Goal: Task Accomplishment & Management: Use online tool/utility

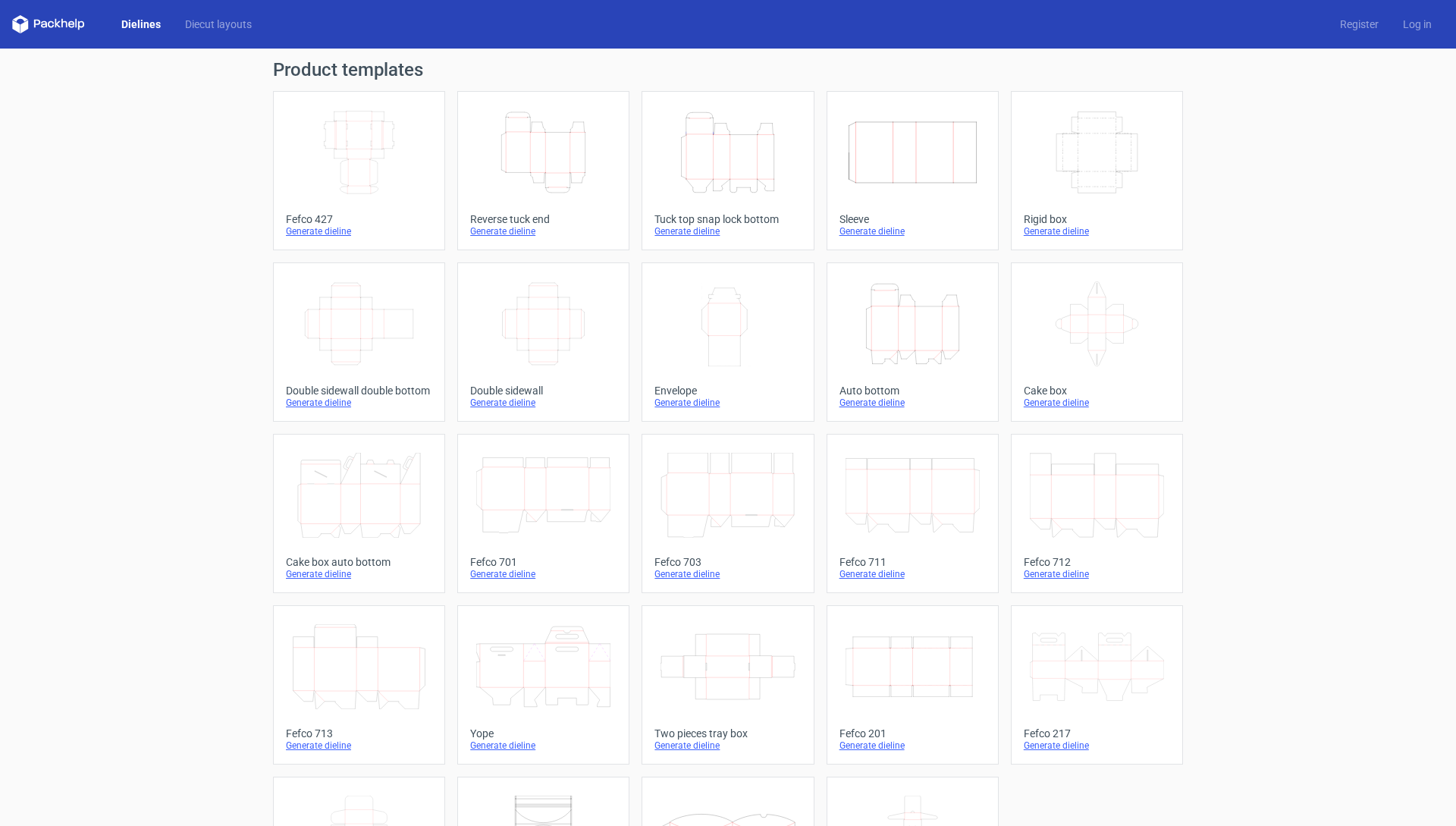
click at [928, 330] on icon "Height Depth Width" at bounding box center [912, 323] width 134 height 85
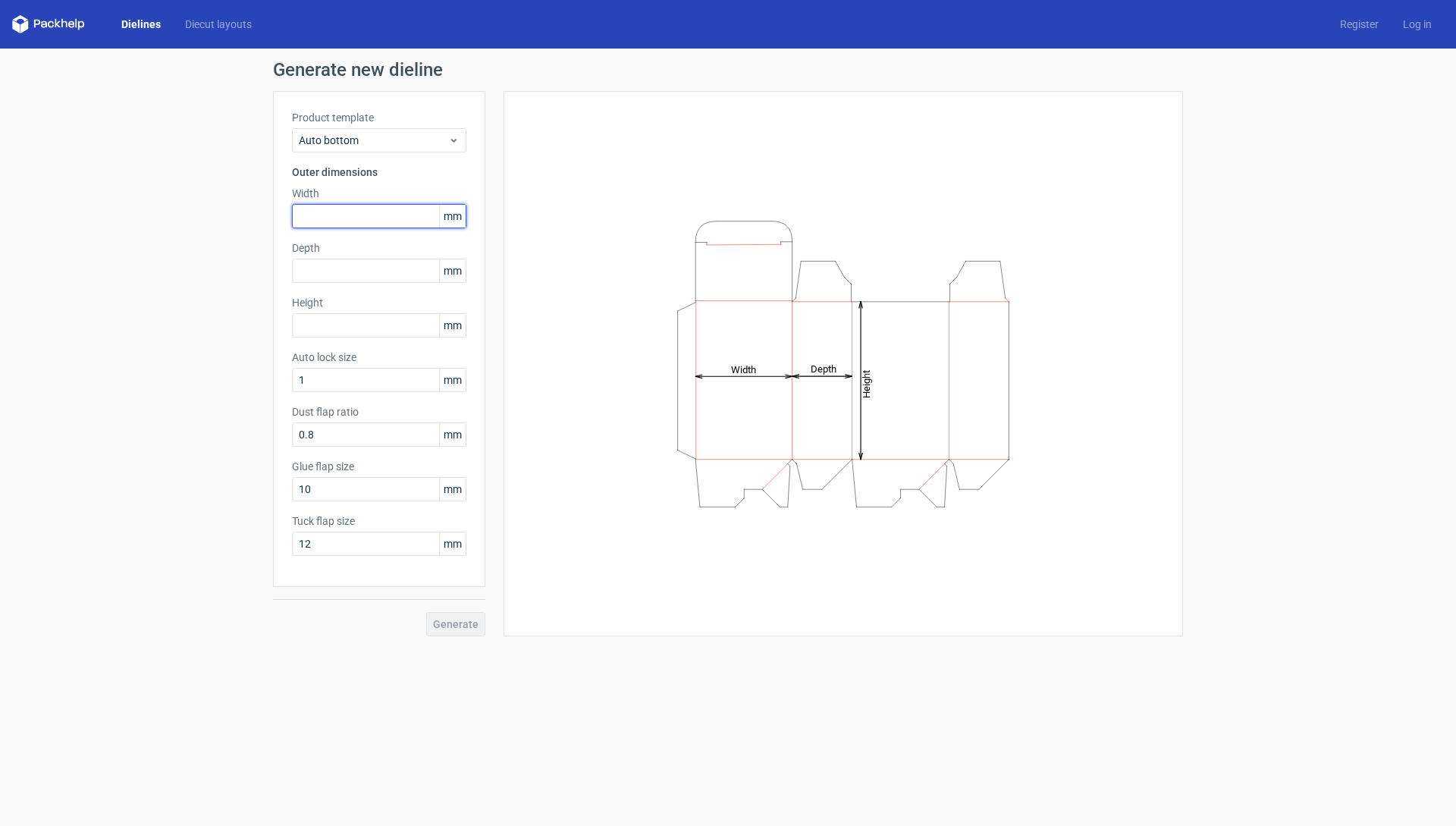
click at [332, 221] on input "text" at bounding box center [378, 216] width 174 height 24
type input "178"
click at [337, 269] on input "text" at bounding box center [378, 270] width 174 height 24
type input "85"
click at [339, 328] on input "text" at bounding box center [378, 325] width 174 height 24
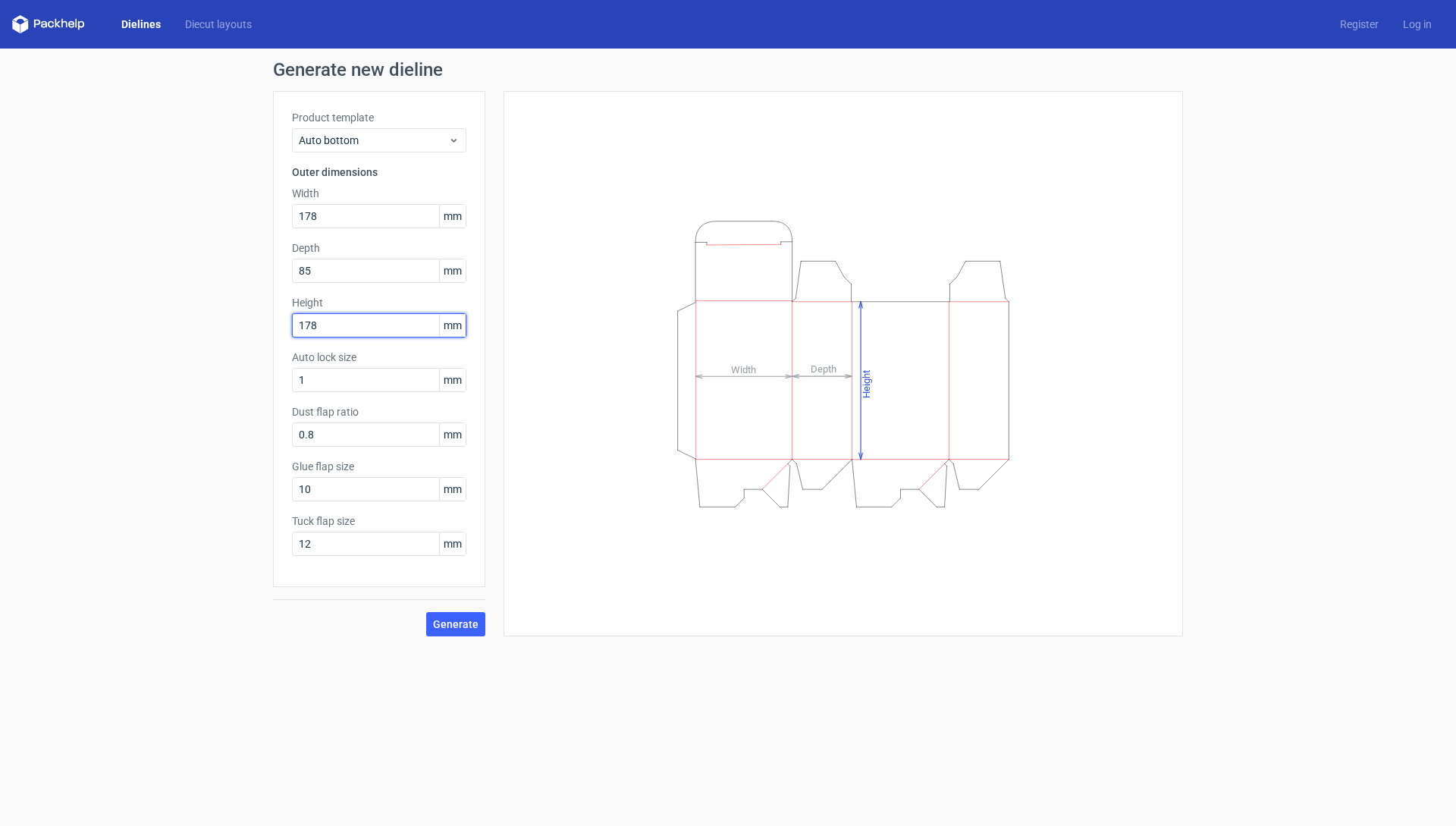
type input "178"
click at [426, 612] on button "Generate" at bounding box center [455, 624] width 59 height 24
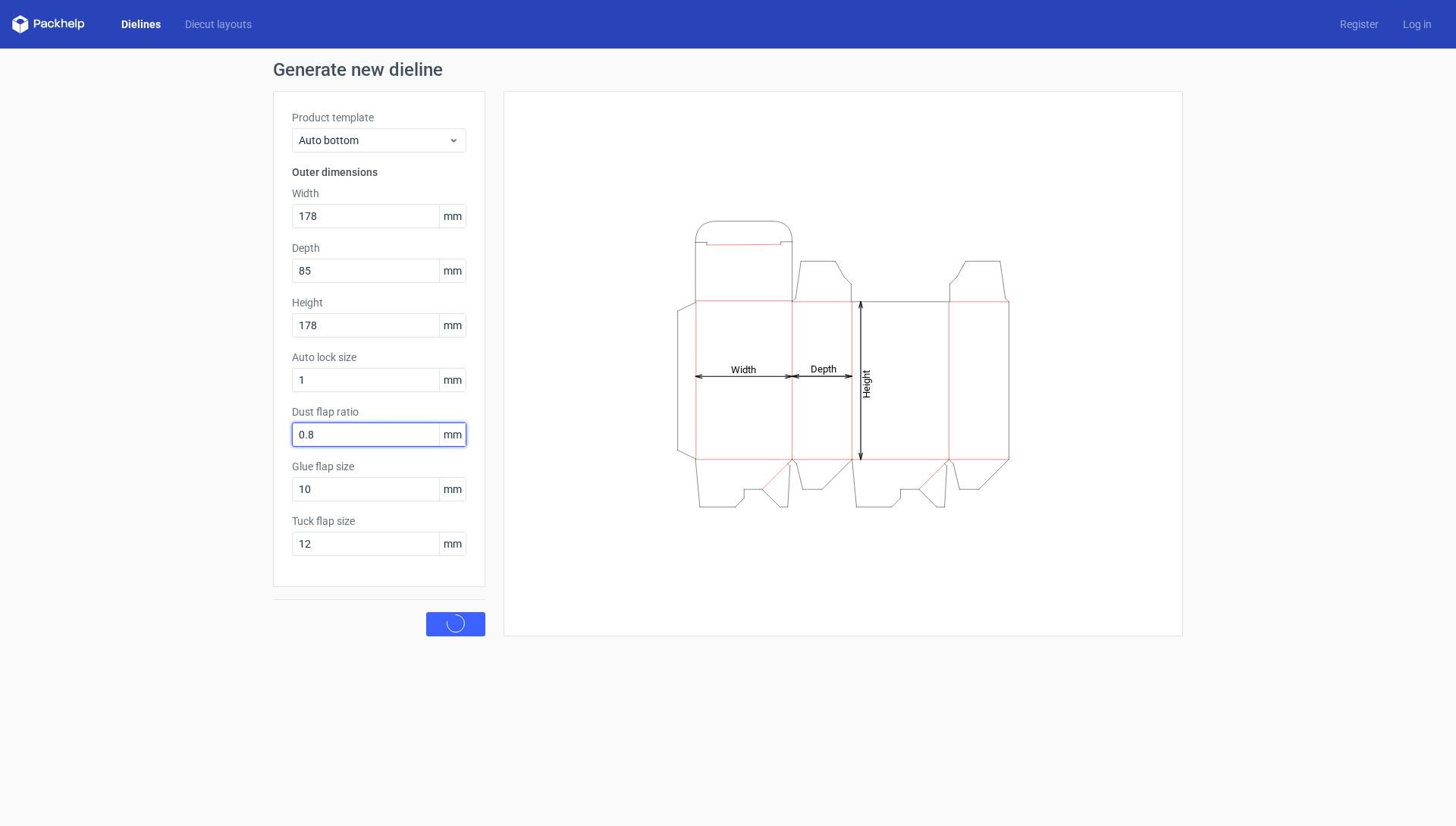
drag, startPoint x: 279, startPoint y: 434, endPoint x: 310, endPoint y: 448, distance: 34.0
click at [148, 432] on div "Generate new dieline Product template Auto bottom Outer dimensions Width 178 mm…" at bounding box center [728, 348] width 1456 height 600
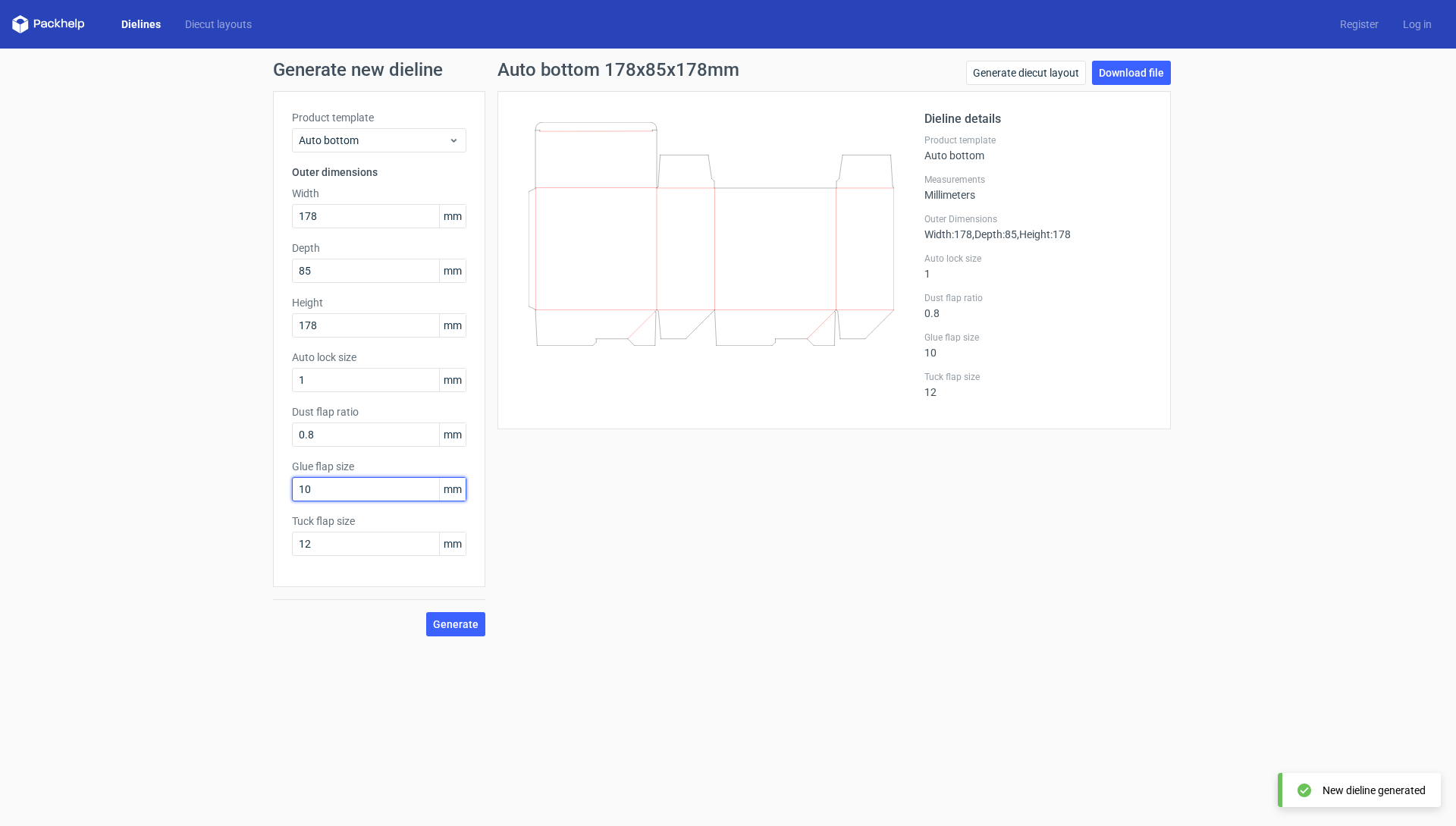
drag, startPoint x: 333, startPoint y: 493, endPoint x: 180, endPoint y: 489, distance: 153.1
click at [180, 489] on div "Generate new dieline Product template Auto bottom Outer dimensions Width 178 mm…" at bounding box center [728, 348] width 1456 height 600
type input "15"
click at [426, 612] on button "Generate" at bounding box center [455, 624] width 59 height 24
drag, startPoint x: 353, startPoint y: 539, endPoint x: 195, endPoint y: 531, distance: 158.2
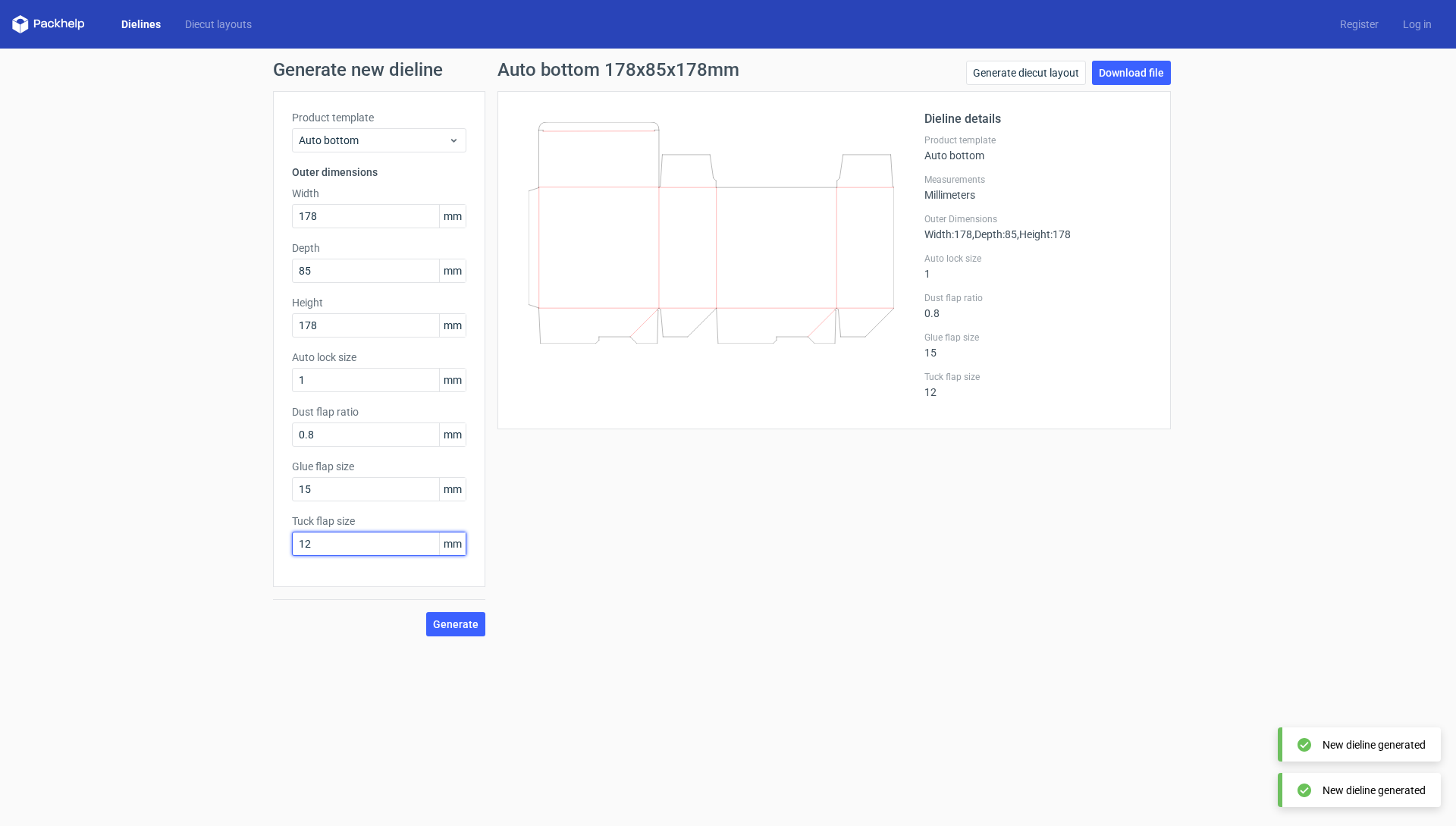
click at [211, 531] on div "Generate new dieline Product template Auto bottom Outer dimensions Width 178 mm…" at bounding box center [728, 348] width 1456 height 600
type input "15"
click at [426, 612] on button "Generate" at bounding box center [455, 624] width 59 height 24
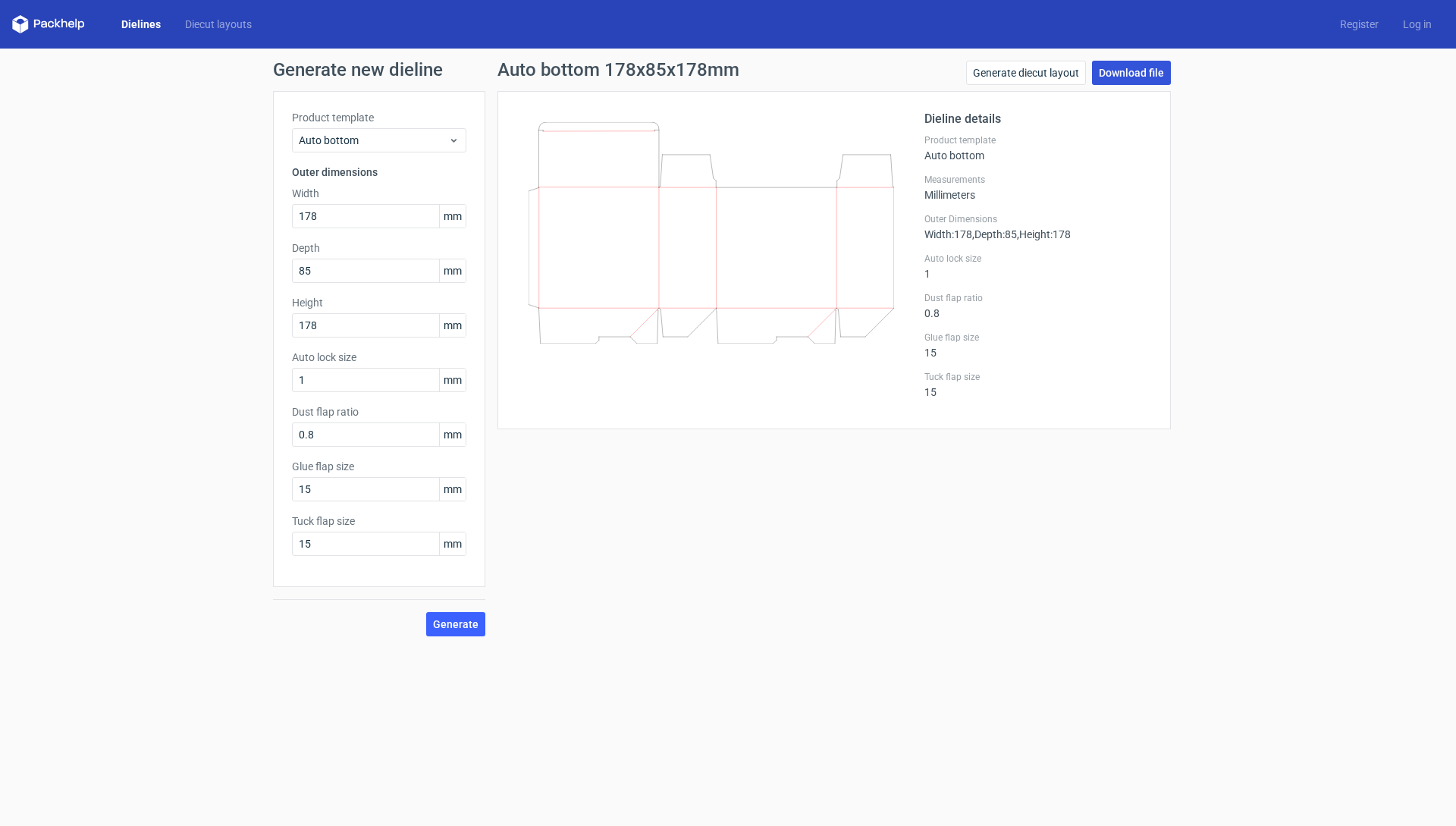
click at [1156, 69] on link "Download file" at bounding box center [1130, 72] width 79 height 24
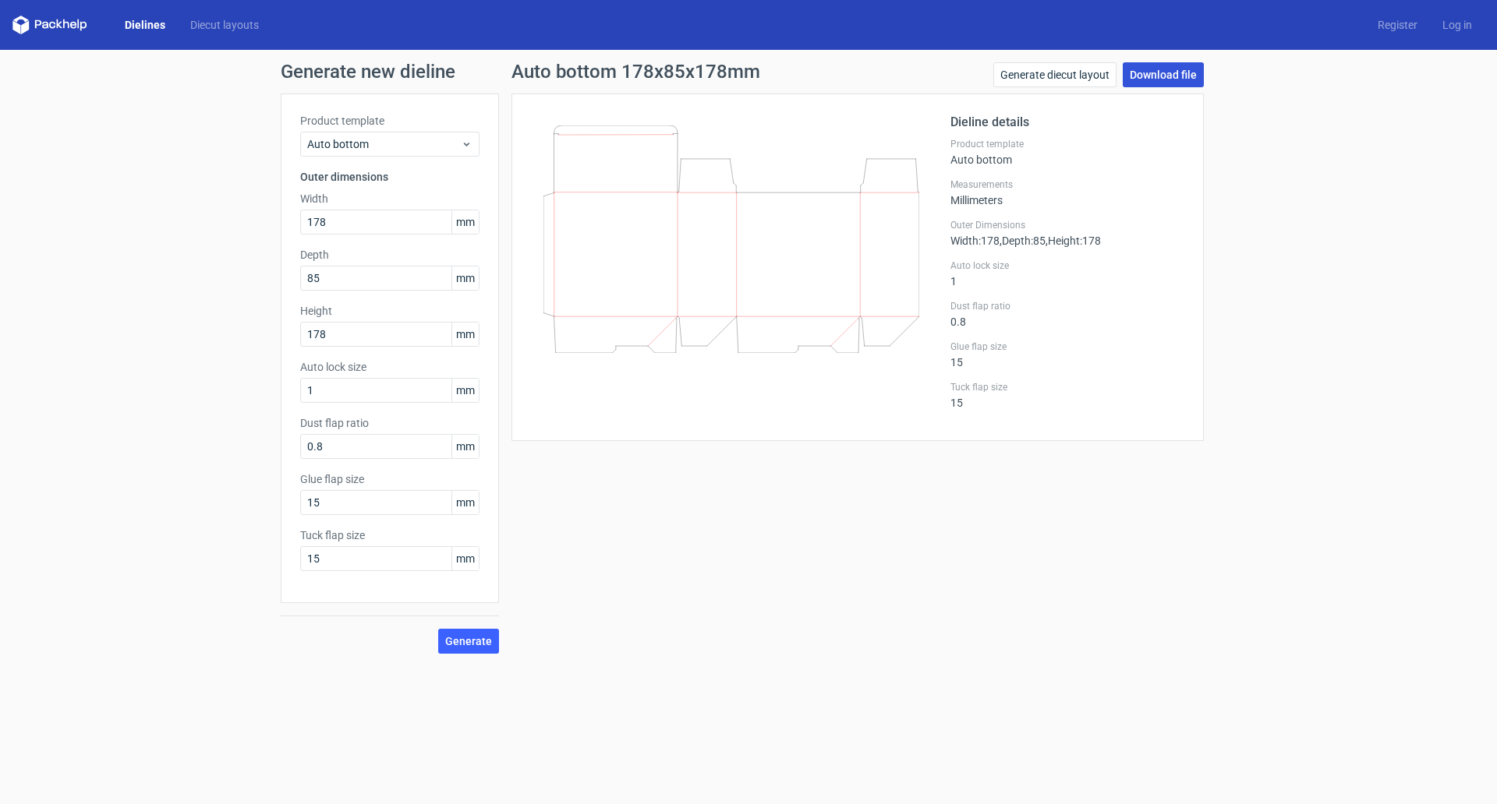
click at [1186, 80] on link "Download file" at bounding box center [1162, 74] width 81 height 25
click at [1172, 79] on link "Download file" at bounding box center [1162, 74] width 81 height 25
click at [1153, 72] on link "Download file" at bounding box center [1162, 74] width 81 height 25
click at [1384, 383] on div "Generate new dieline Product template Auto bottom Outer dimensions Width 178 mm…" at bounding box center [748, 358] width 1497 height 617
click at [1151, 71] on link "Download file" at bounding box center [1162, 74] width 81 height 25
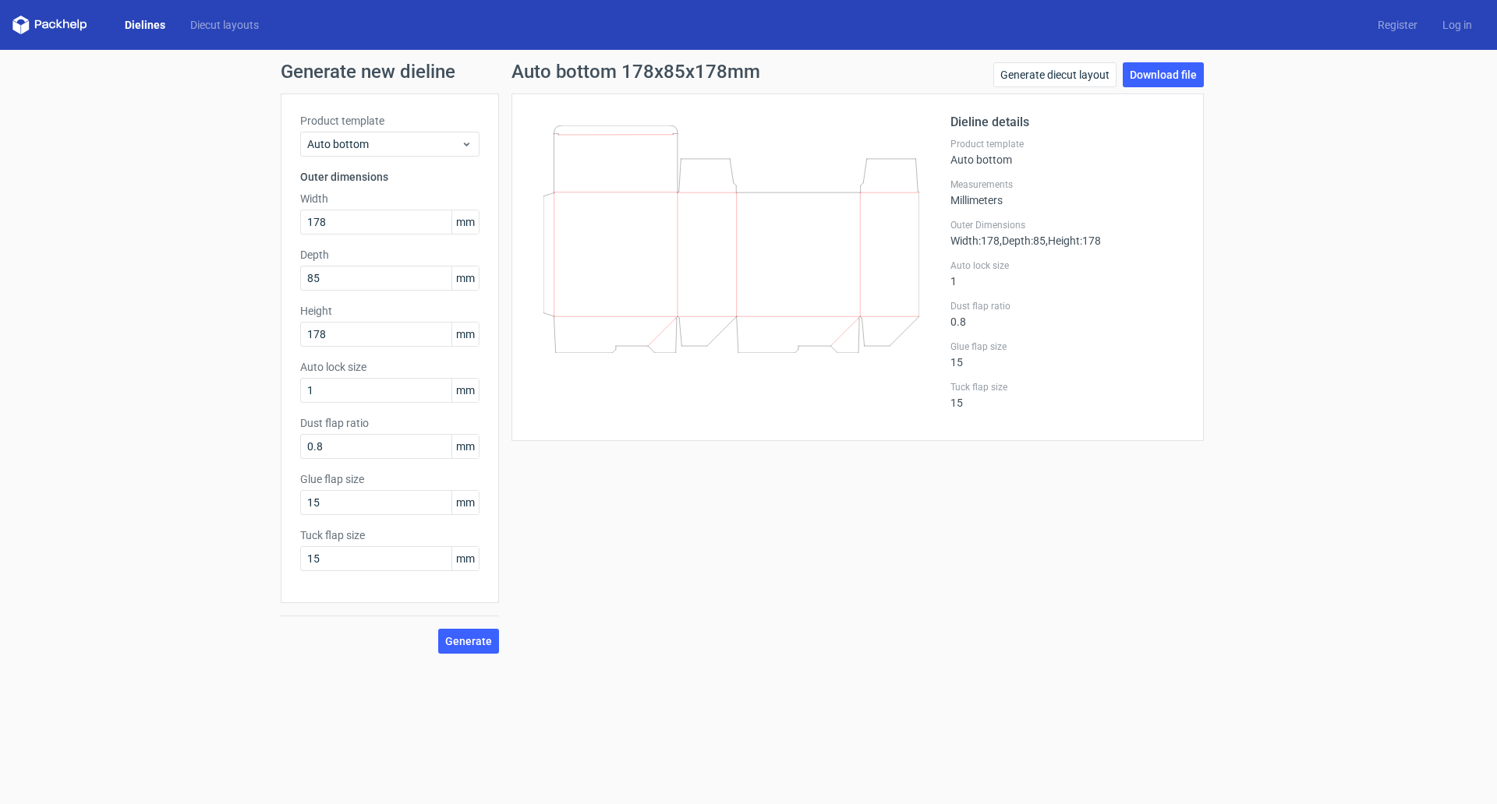
click at [159, 26] on link "Dielines" at bounding box center [144, 25] width 65 height 16
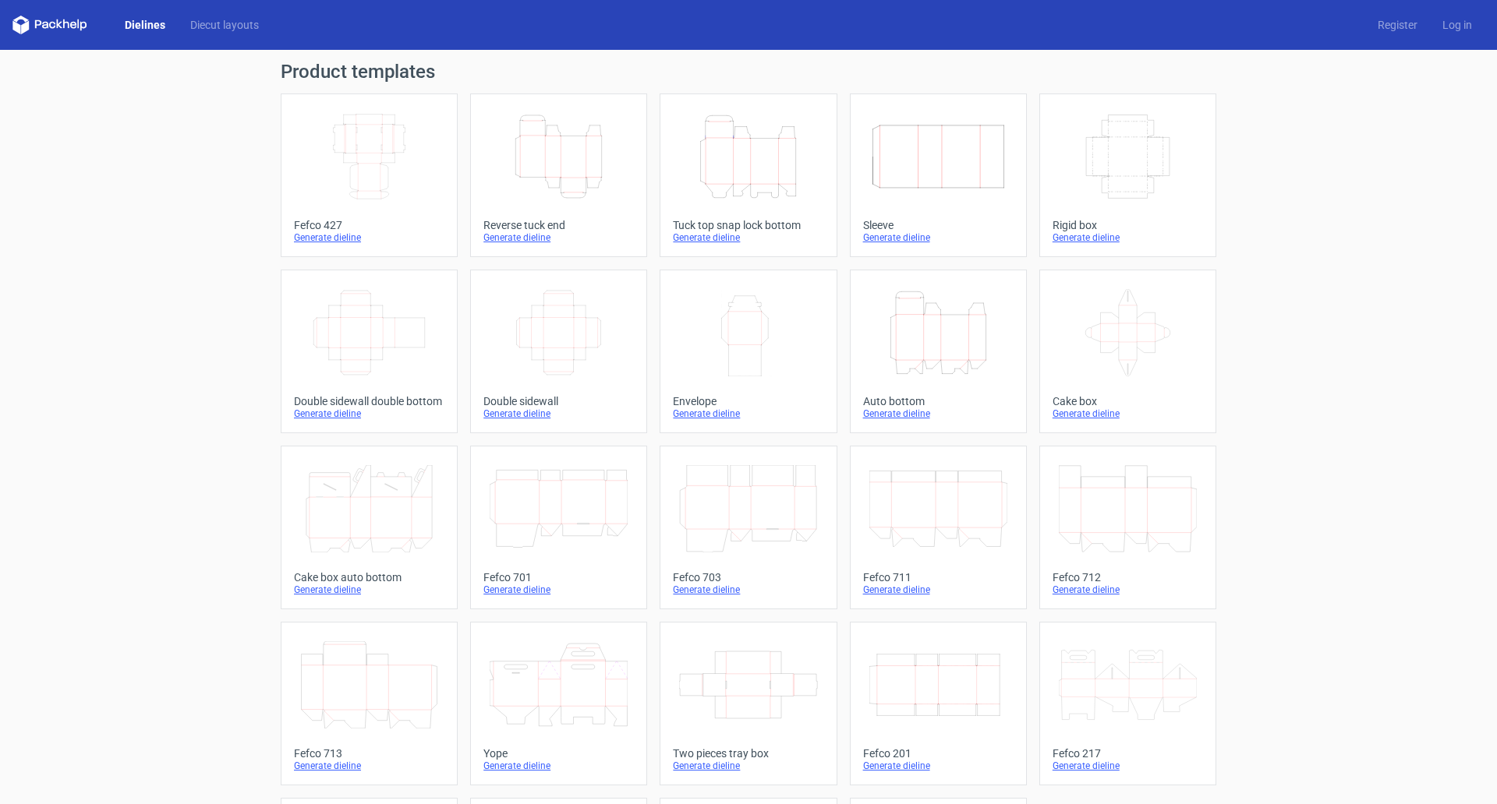
click at [970, 330] on icon "Height Depth Width" at bounding box center [938, 332] width 138 height 87
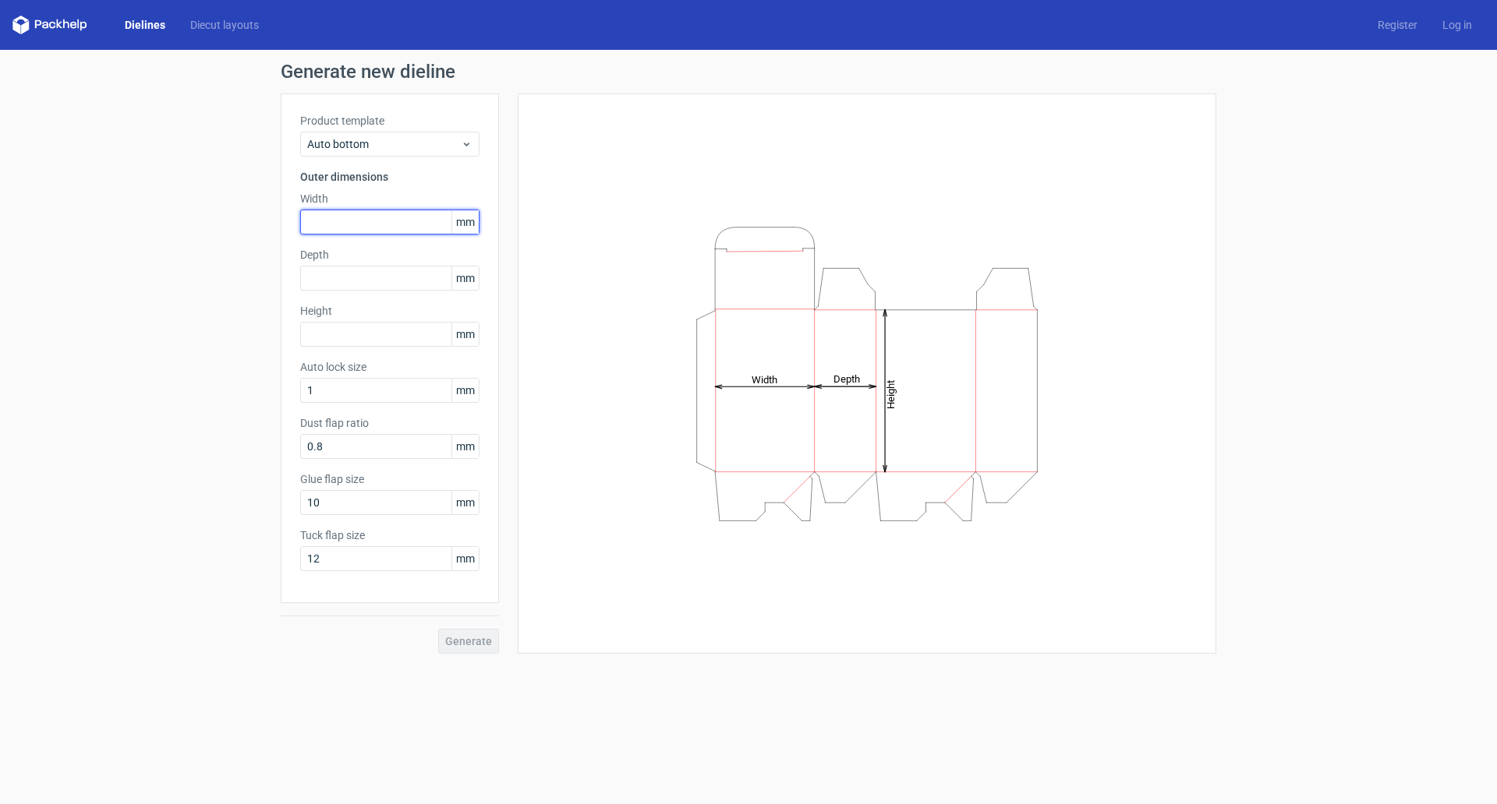
click at [345, 224] on input "text" at bounding box center [389, 222] width 179 height 25
type input "178"
type input "85"
type input "178"
drag, startPoint x: 337, startPoint y: 448, endPoint x: 98, endPoint y: 451, distance: 238.5
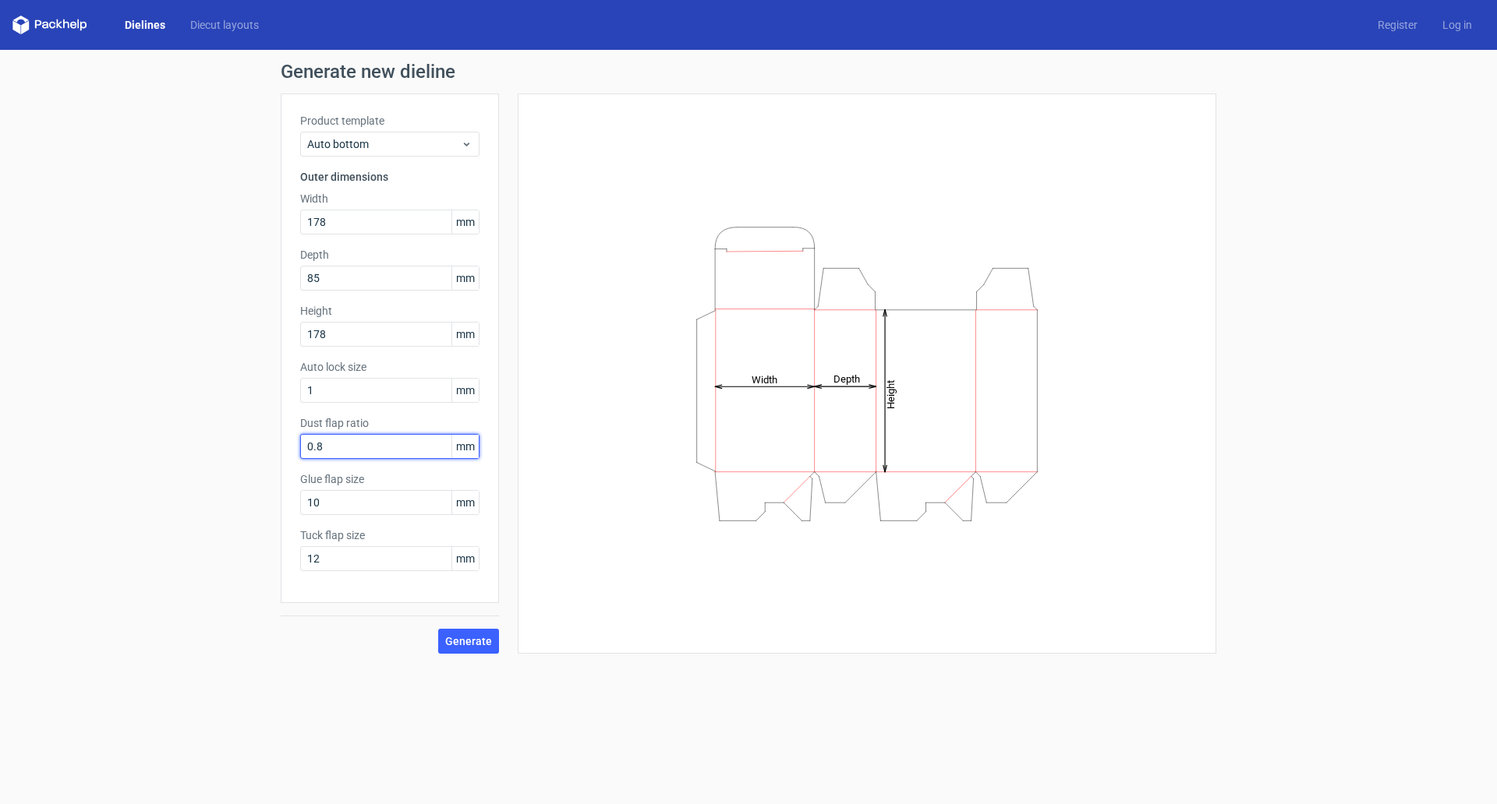
click at [68, 443] on div "Generate new dieline Product template Auto bottom Outer dimensions Width 178 mm…" at bounding box center [748, 358] width 1497 height 617
type input "15"
type input "20"
click at [479, 643] on span "Generate" at bounding box center [468, 641] width 47 height 11
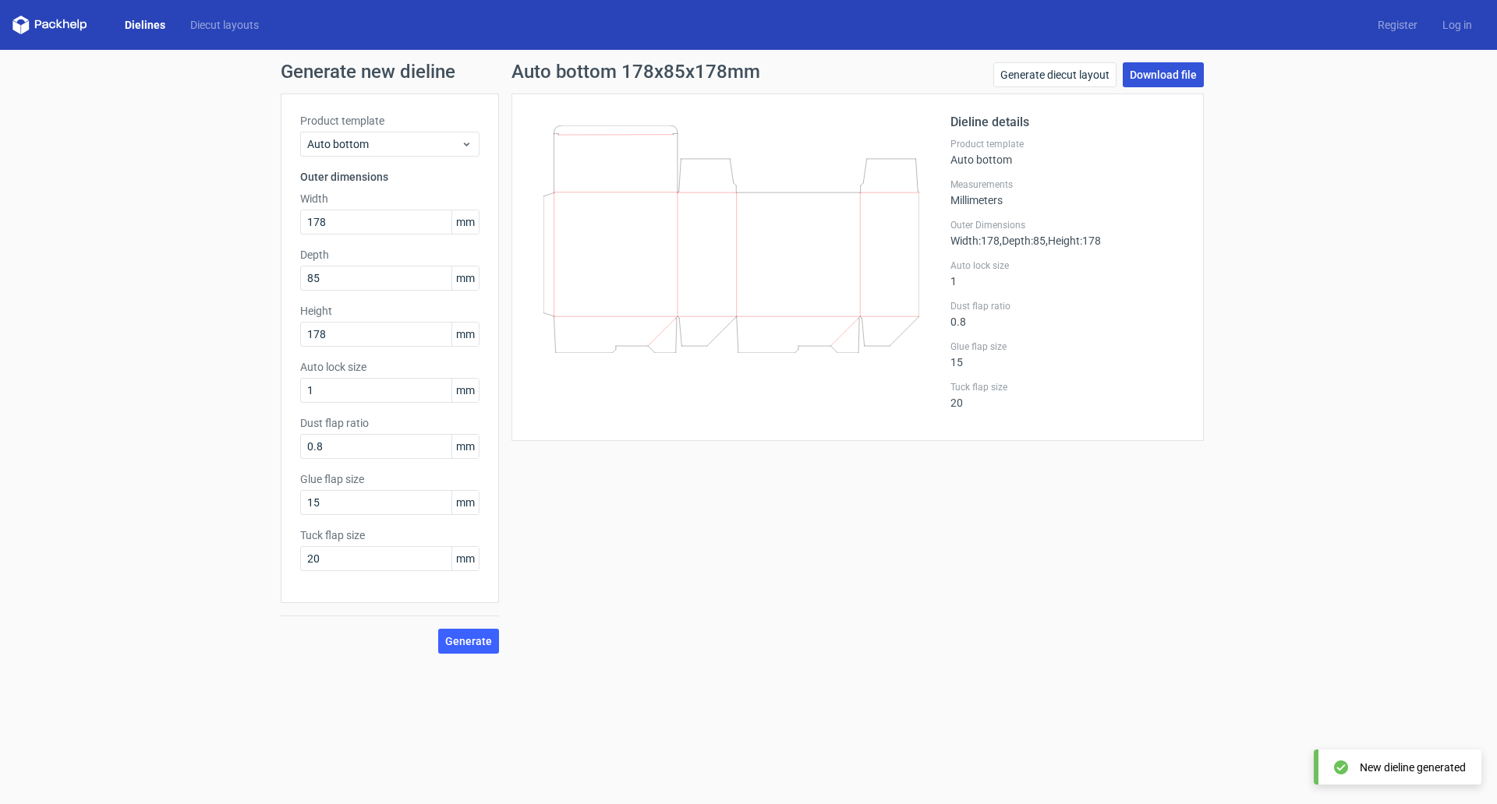
click at [1160, 72] on link "Download file" at bounding box center [1162, 74] width 81 height 25
click at [1051, 76] on link "Generate diecut layout" at bounding box center [1054, 74] width 123 height 25
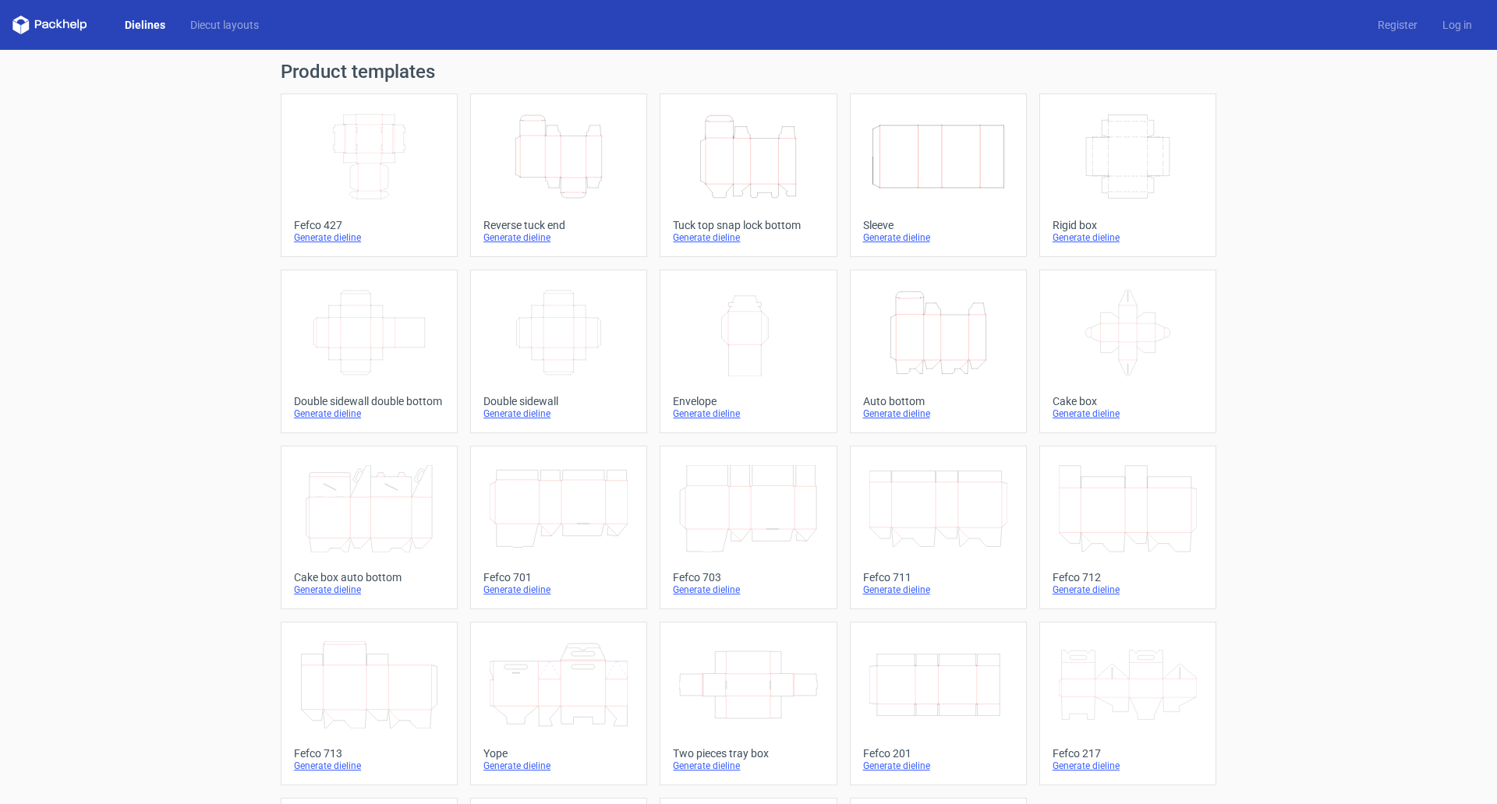
click at [914, 335] on icon "Height Depth Width" at bounding box center [938, 332] width 138 height 87
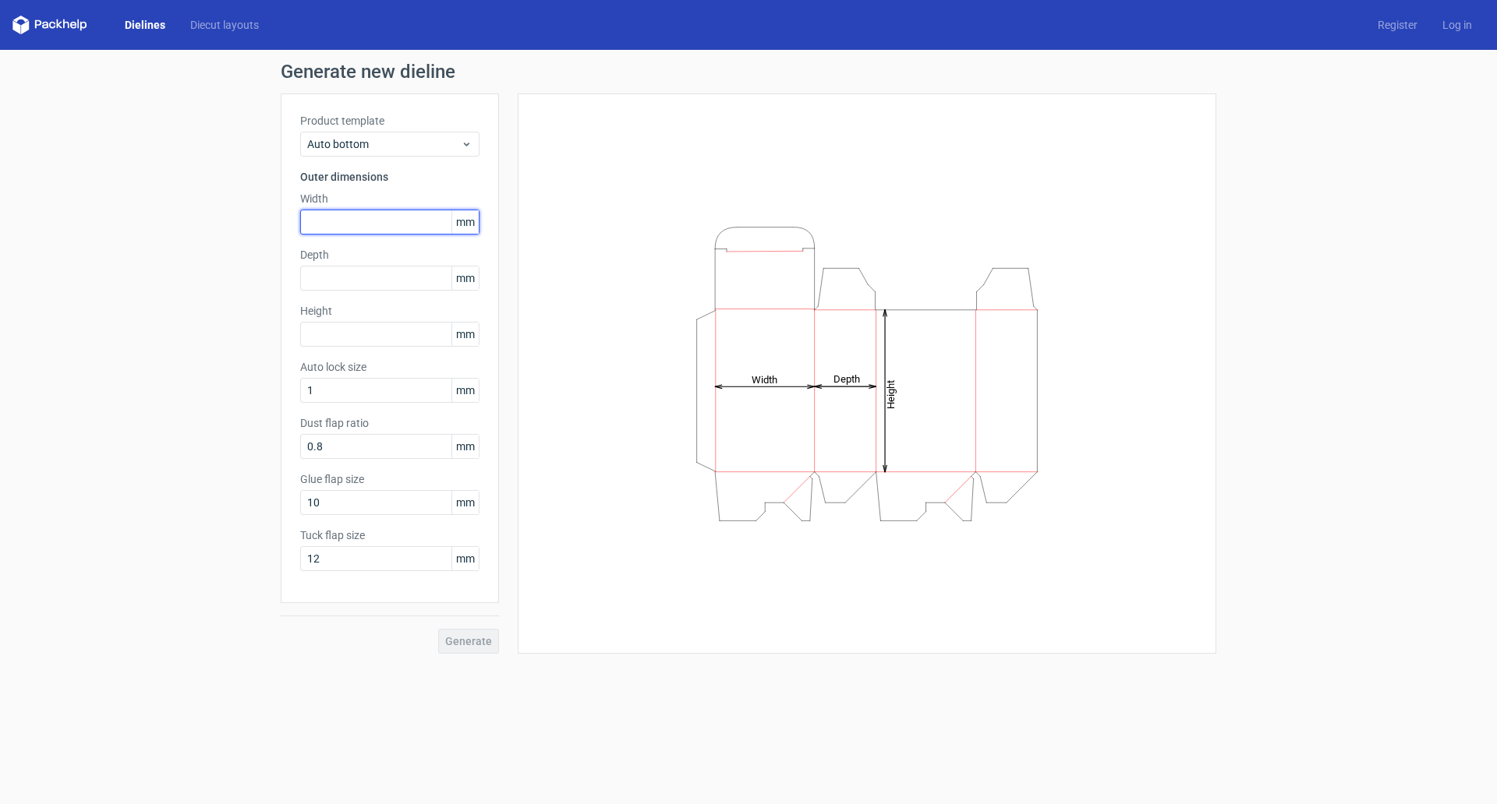
click at [342, 217] on input "text" at bounding box center [389, 222] width 179 height 25
type input "178"
type input "85"
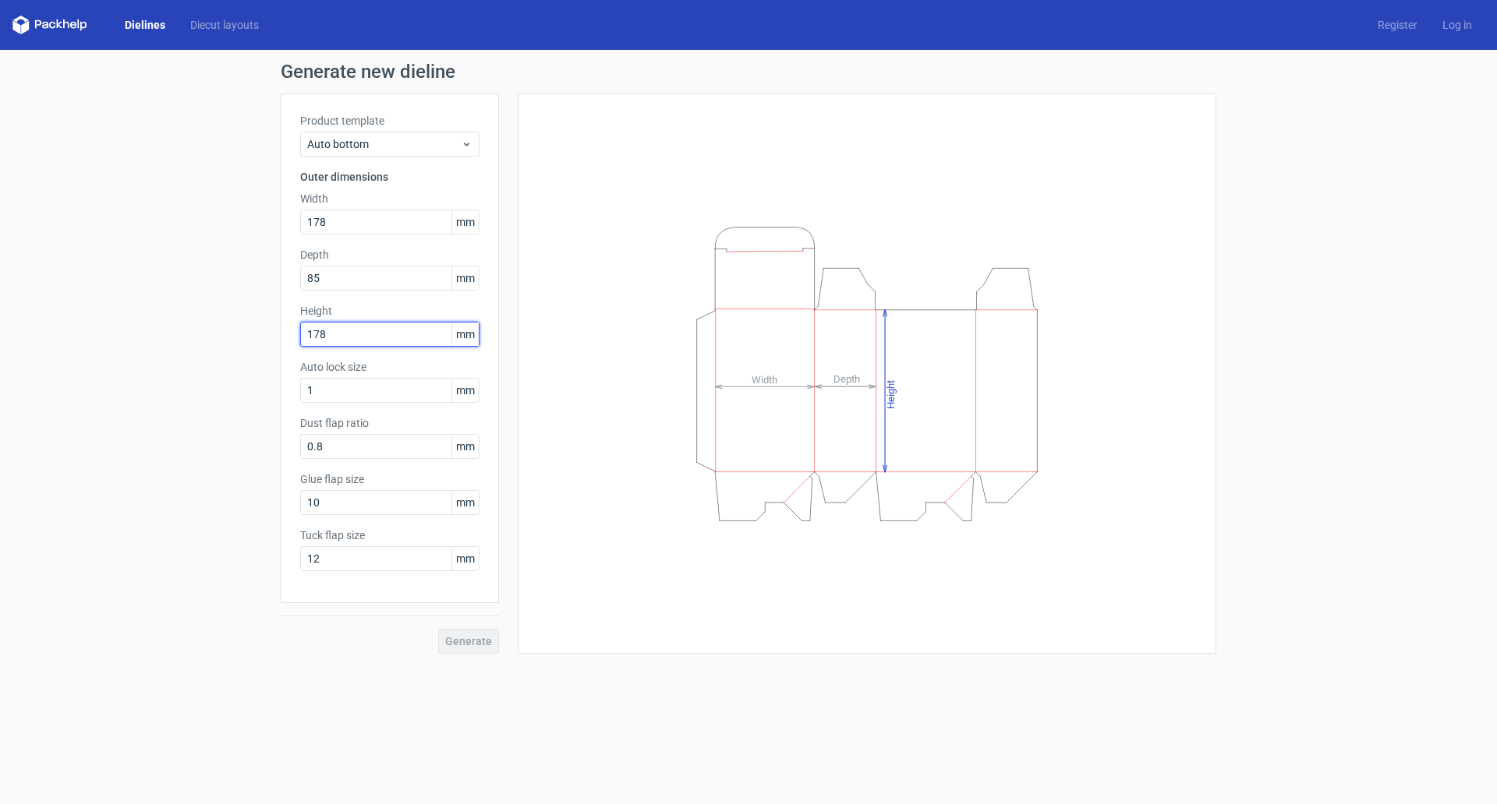
type input "178"
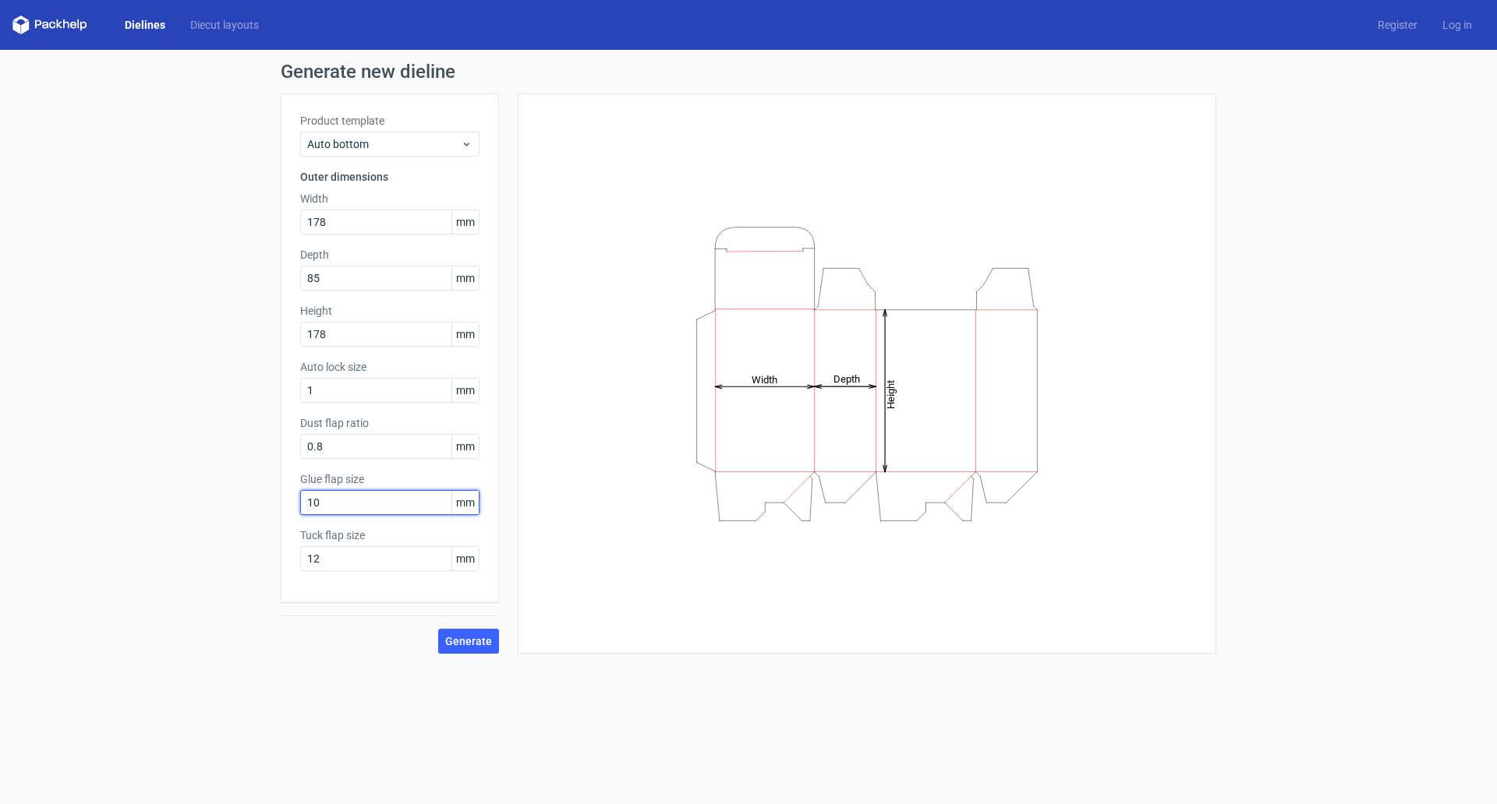
drag, startPoint x: 372, startPoint y: 507, endPoint x: 74, endPoint y: 502, distance: 297.8
click at [108, 502] on div "Generate new dieline Product template Auto bottom Outer dimensions Width 178 mm…" at bounding box center [748, 358] width 1497 height 617
type input "15"
drag, startPoint x: 323, startPoint y: 504, endPoint x: 149, endPoint y: 504, distance: 173.8
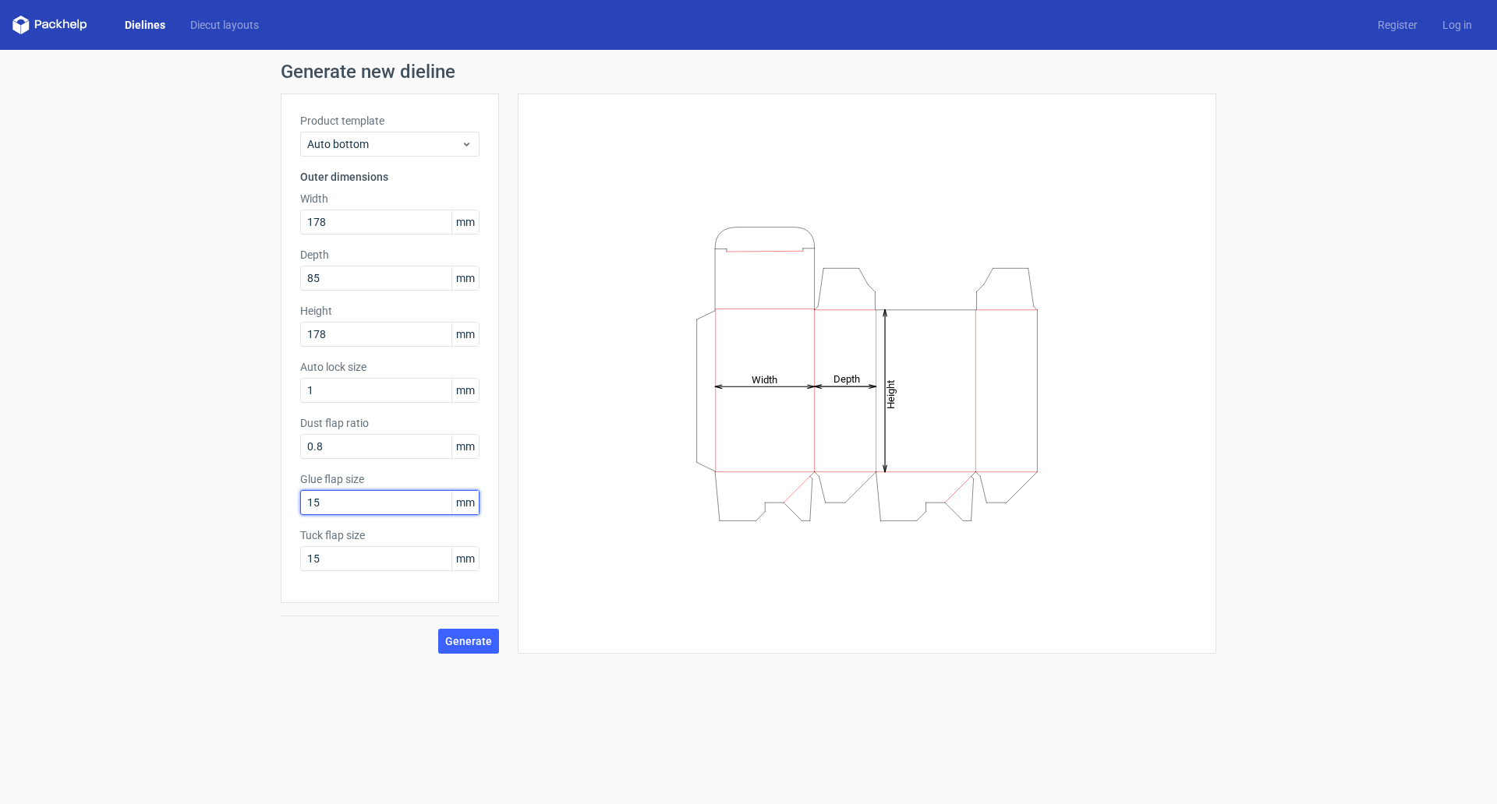
click at [173, 504] on div "Generate new dieline Product template Auto bottom Outer dimensions Width 178 mm…" at bounding box center [748, 358] width 1497 height 617
type input "20"
click at [477, 648] on button "Generate" at bounding box center [468, 641] width 61 height 25
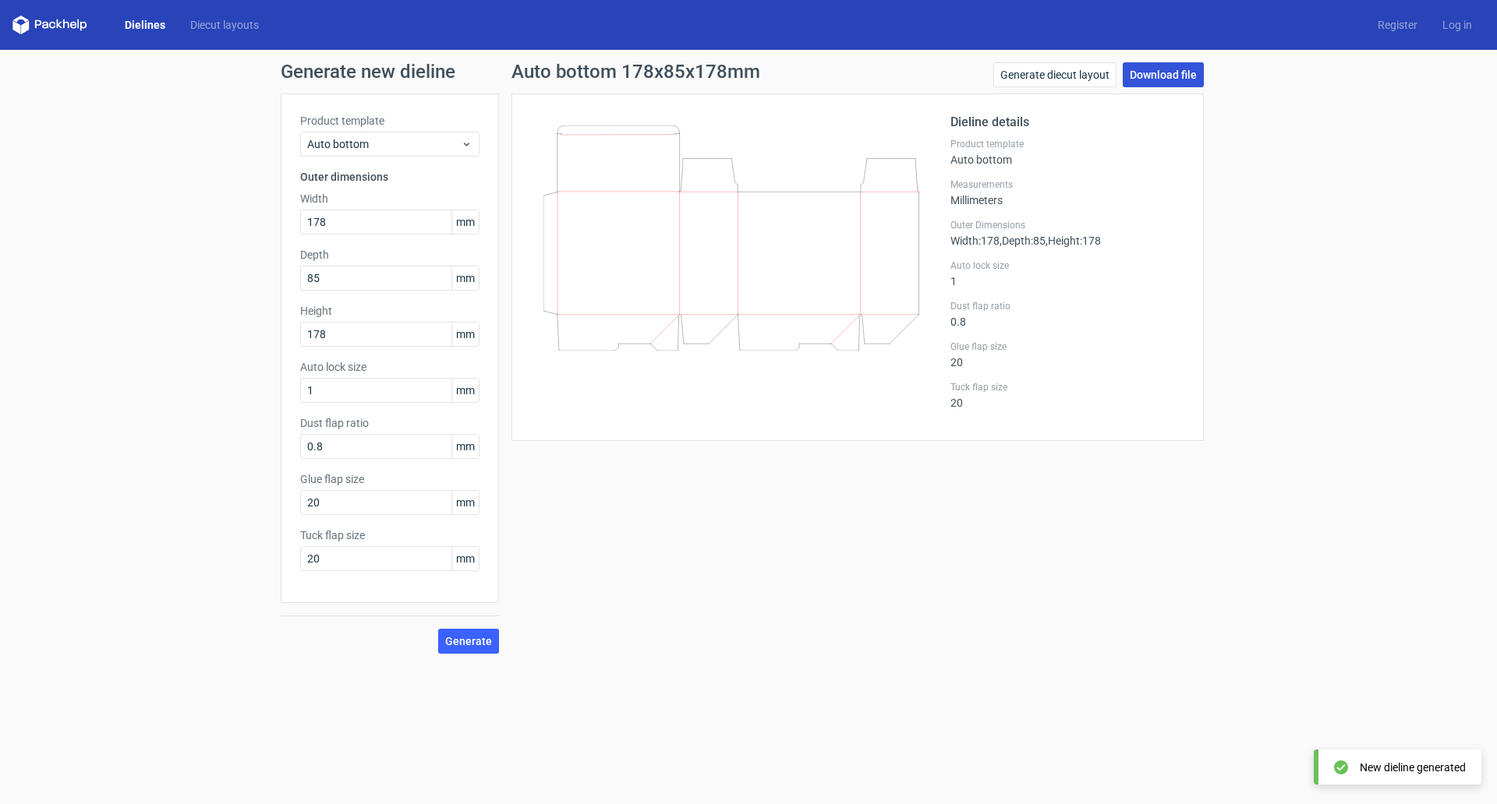
click at [1174, 81] on link "Download file" at bounding box center [1162, 74] width 81 height 25
click at [1172, 77] on link "Download file" at bounding box center [1162, 74] width 81 height 25
